Goal: Transaction & Acquisition: Purchase product/service

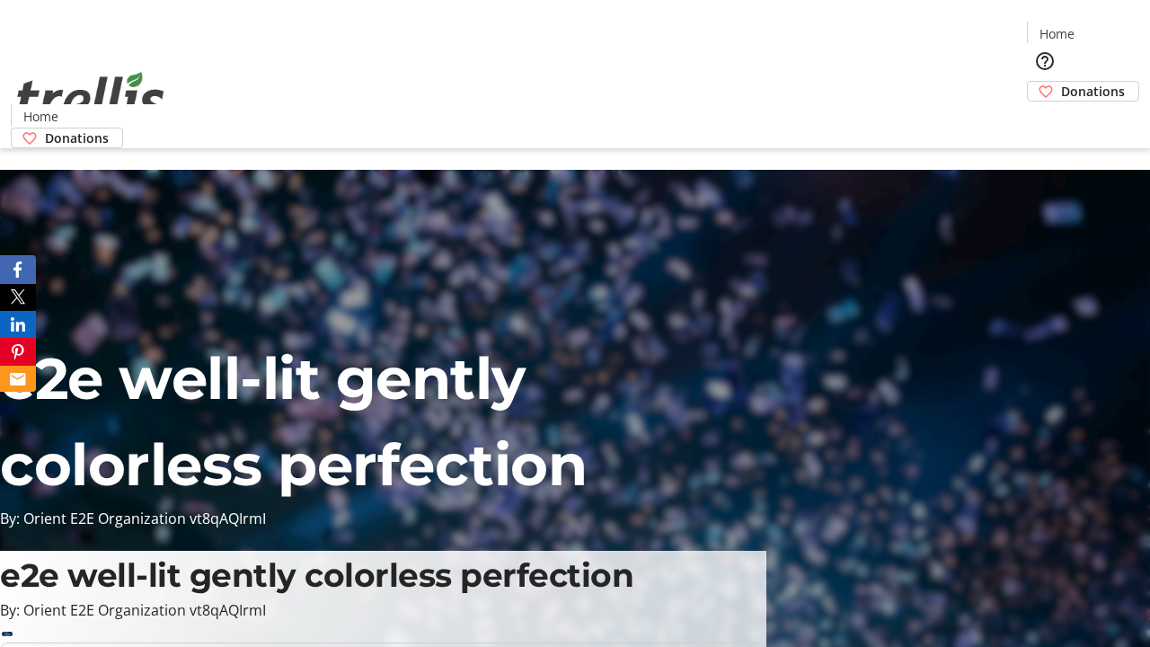
click at [1061, 82] on span "Donations" at bounding box center [1093, 91] width 64 height 19
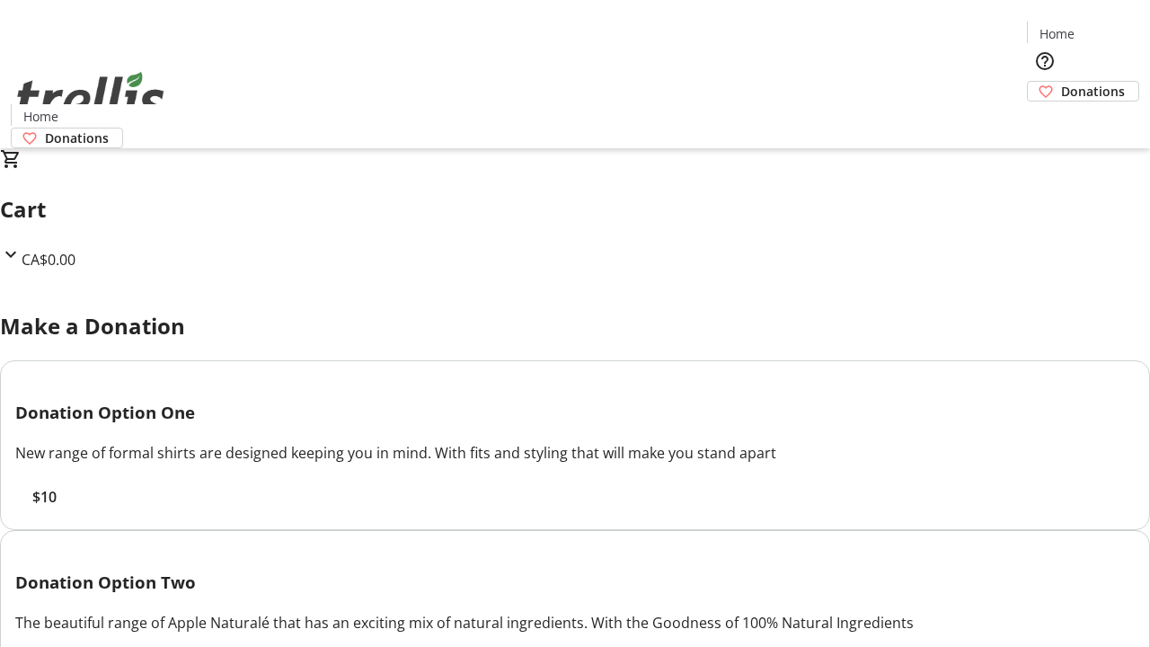
click at [57, 508] on span "$10" at bounding box center [44, 497] width 24 height 22
select select "CA"
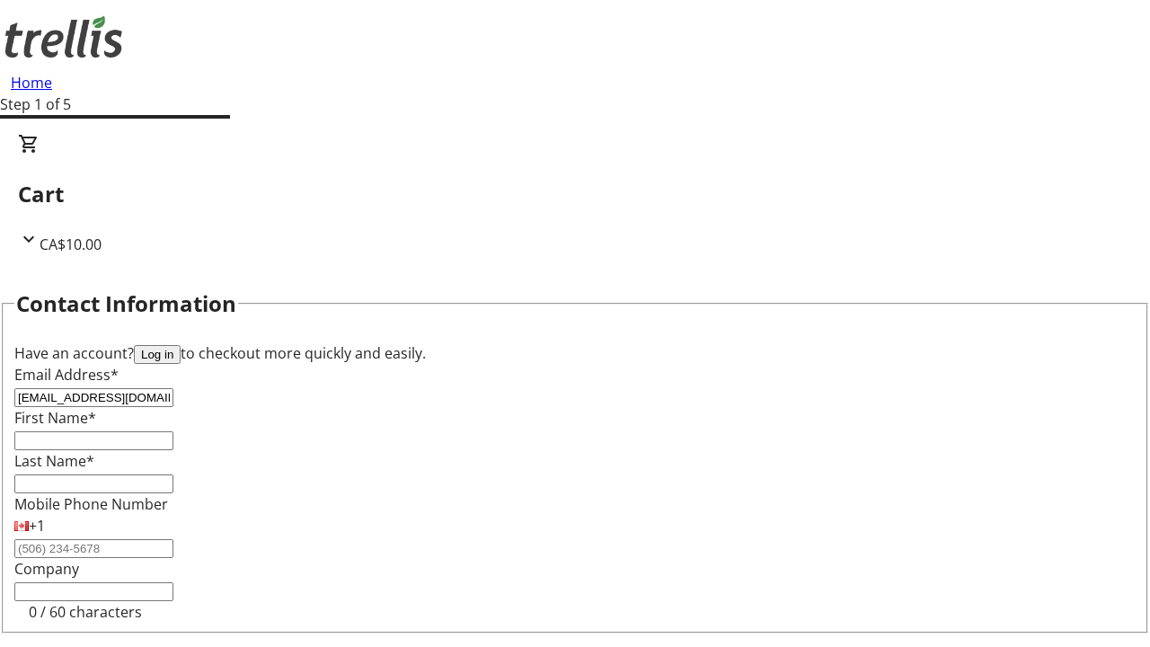
type input "[EMAIL_ADDRESS][DOMAIN_NAME]"
type input "Catalina"
type input "[PERSON_NAME]"
type input "[STREET_ADDRESS][PERSON_NAME]"
type input "Kelowna"
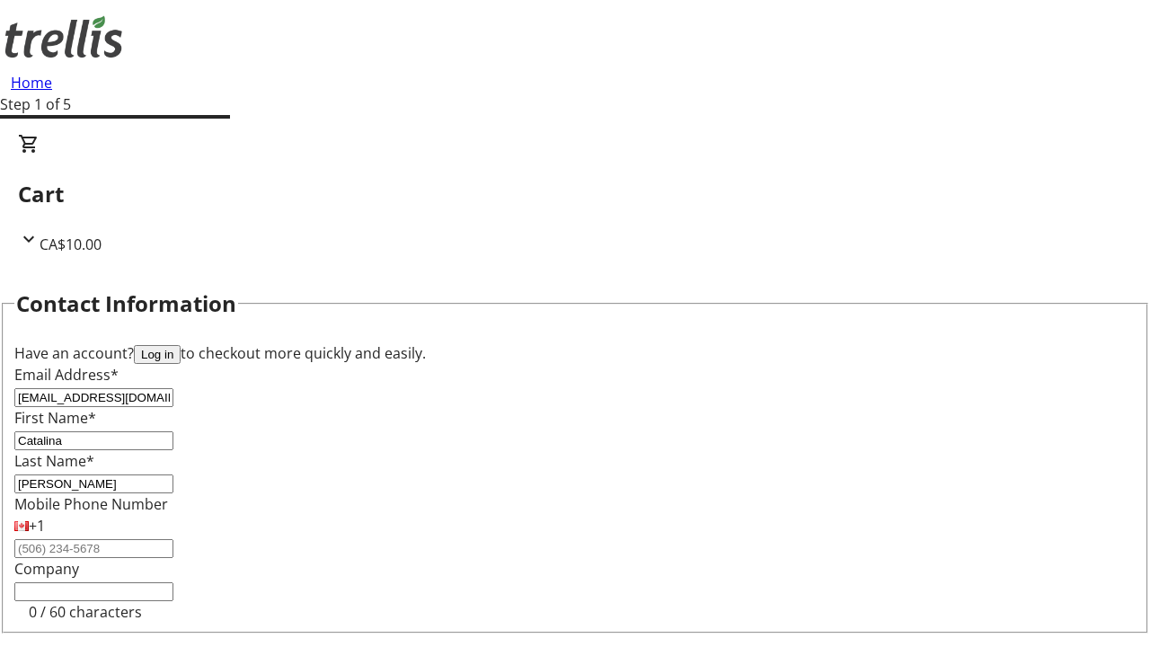
select select "BC"
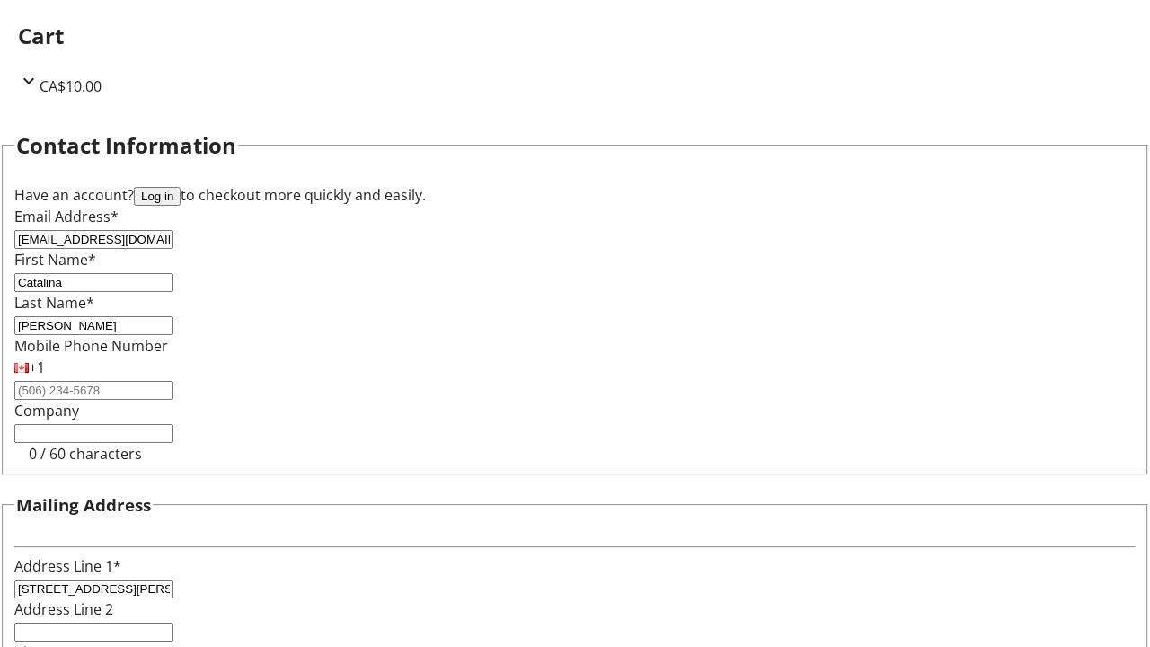
type input "Kelowna"
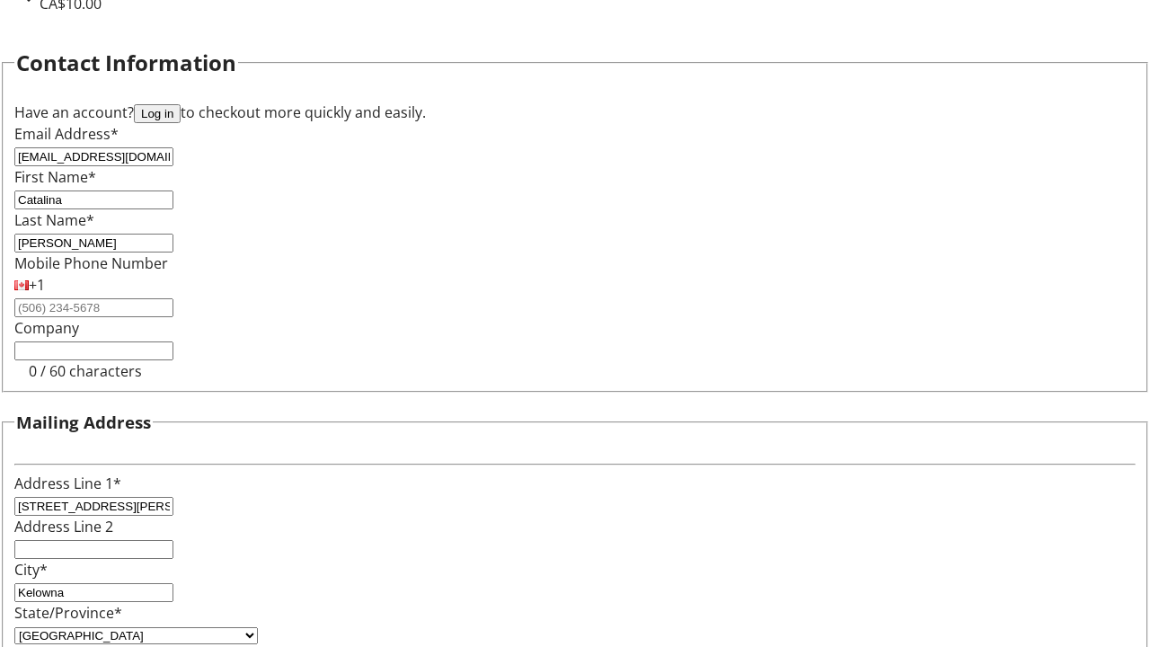
type input "V1Y 0C2"
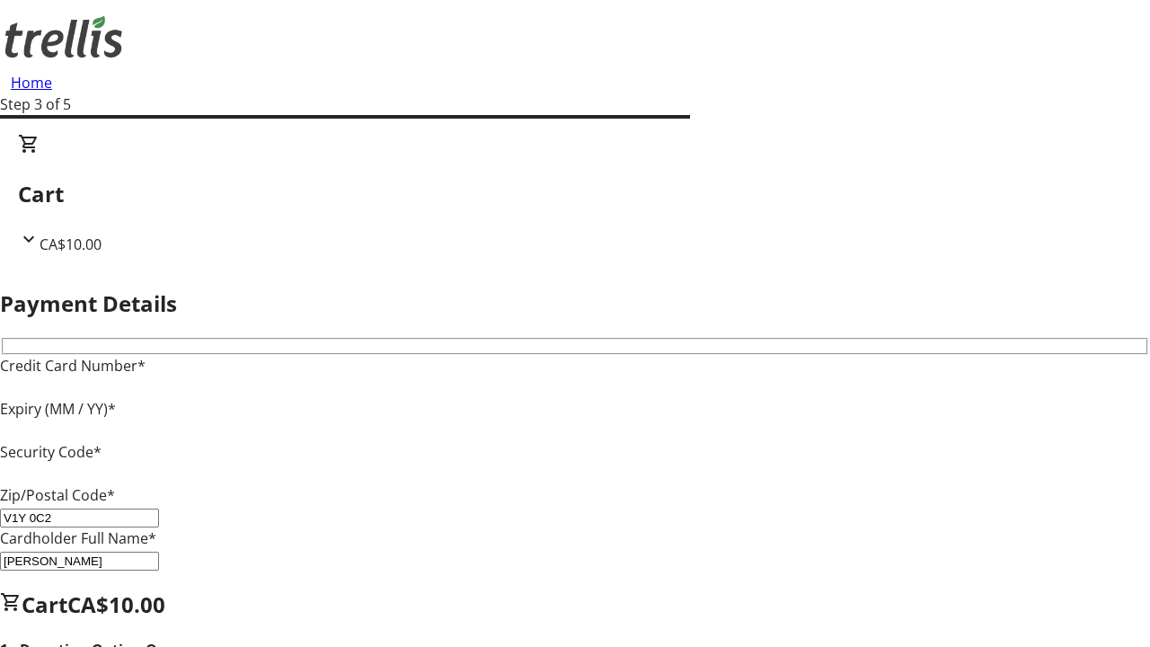
type input "V1Y 0C2"
